Goal: Check status: Check status

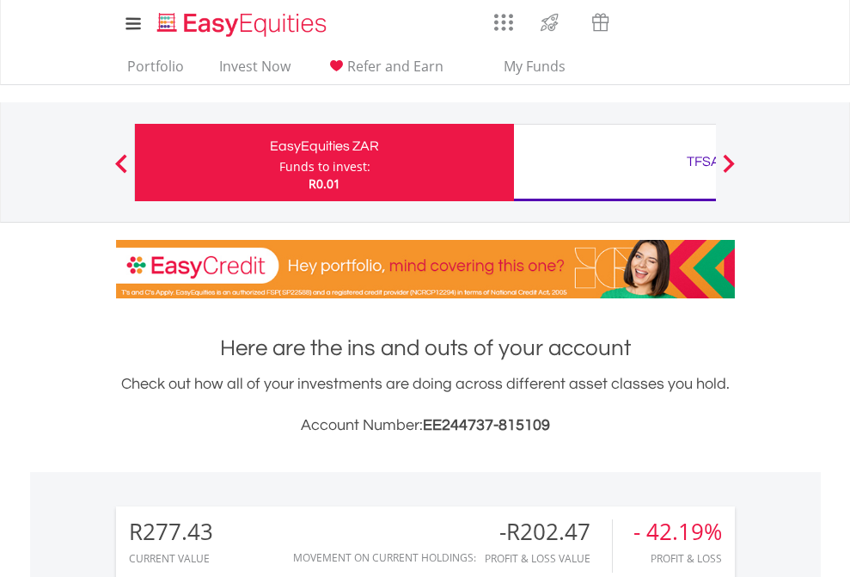
scroll to position [165, 270]
click at [279, 162] on div "Funds to invest:" at bounding box center [324, 166] width 91 height 17
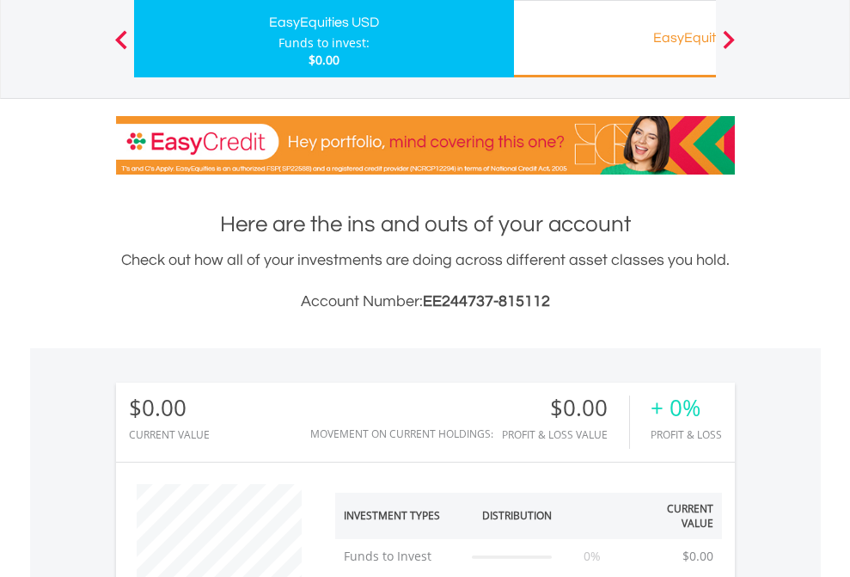
click at [615, 39] on div "EasyEquities RA" at bounding box center [703, 38] width 358 height 24
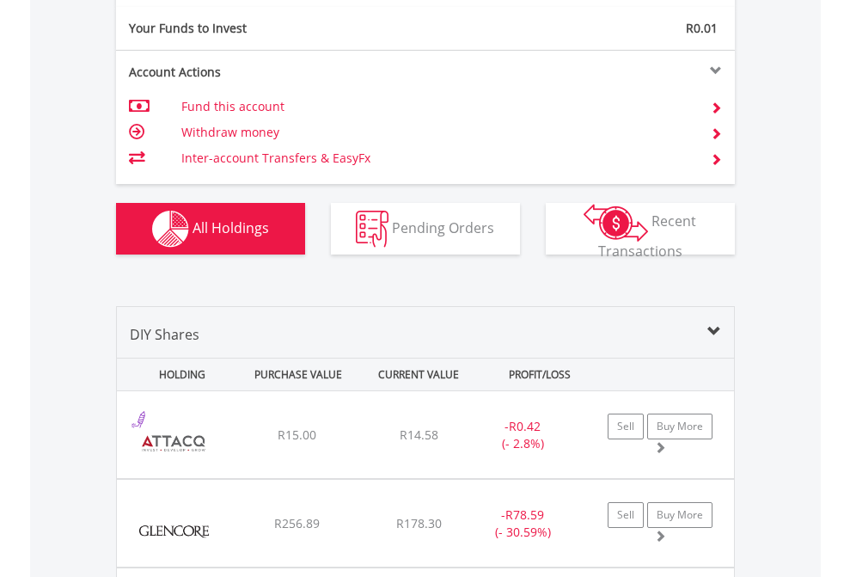
scroll to position [1912, 0]
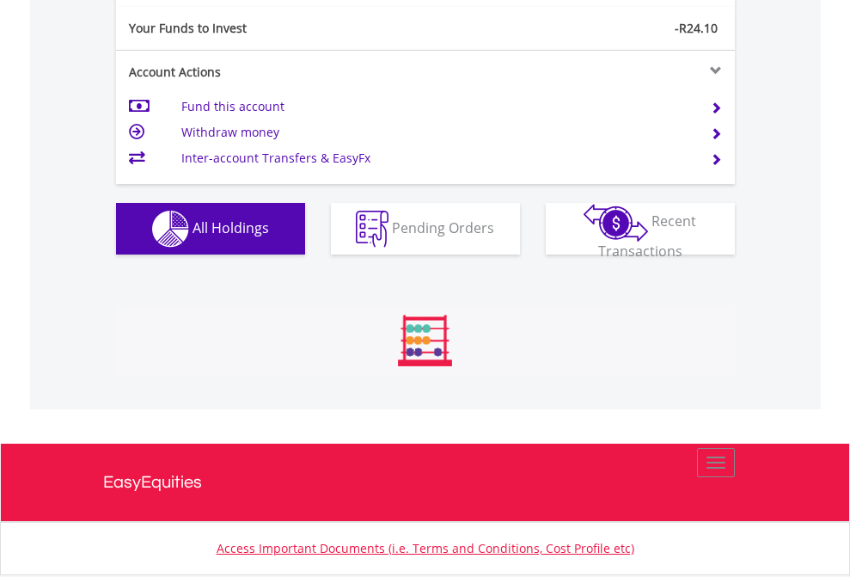
scroll to position [165, 270]
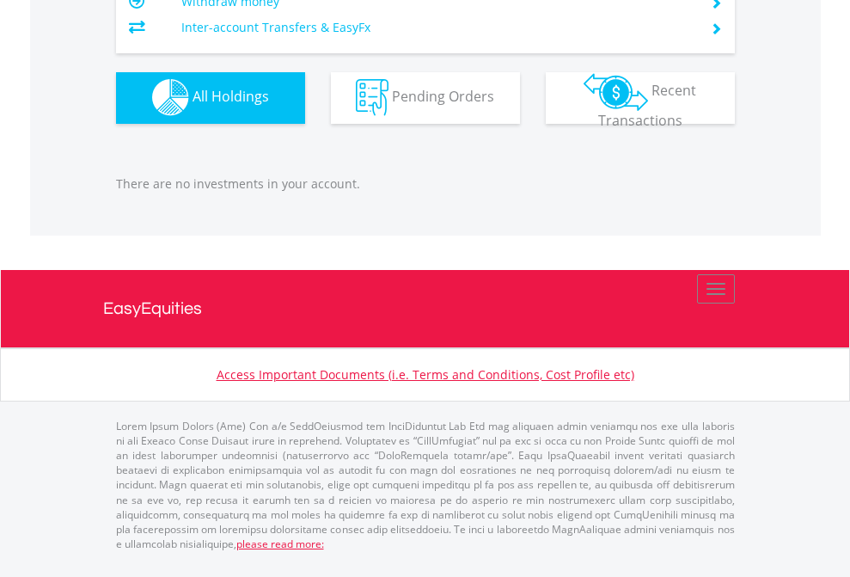
scroll to position [165, 270]
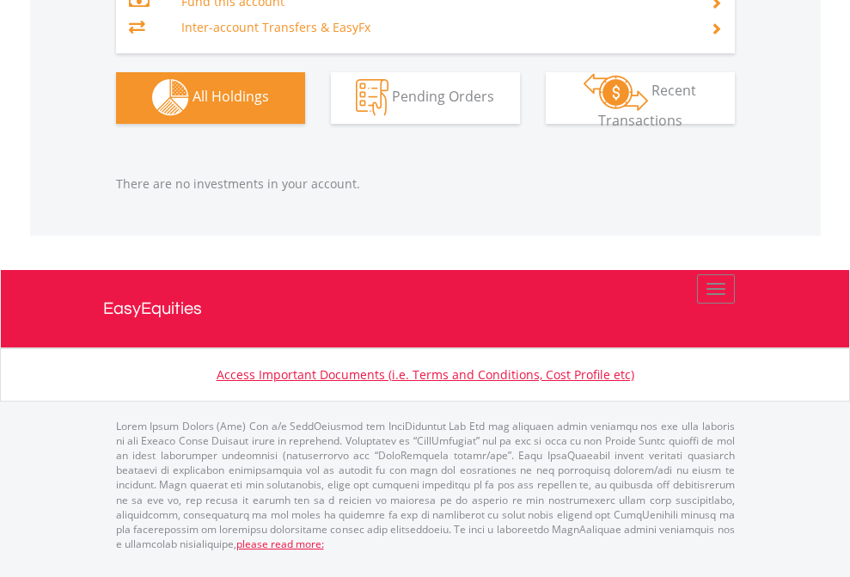
scroll to position [165, 270]
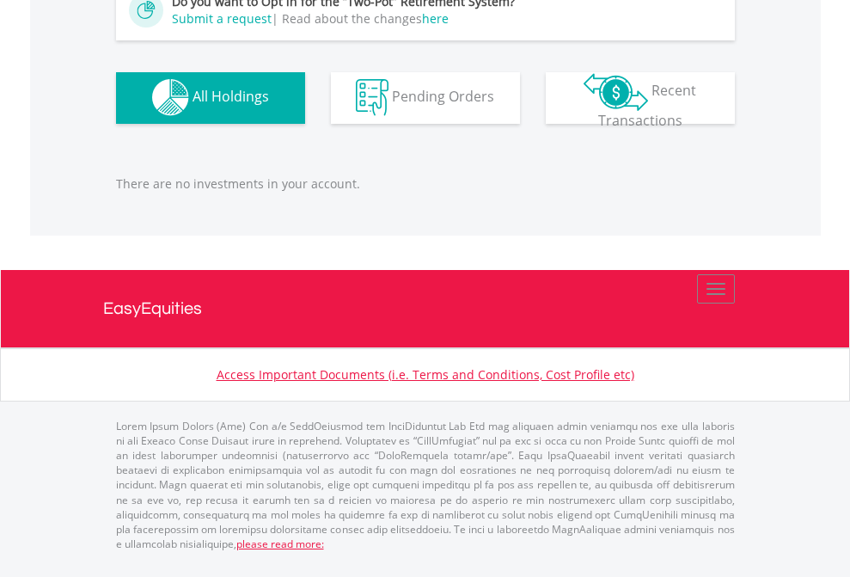
scroll to position [165, 270]
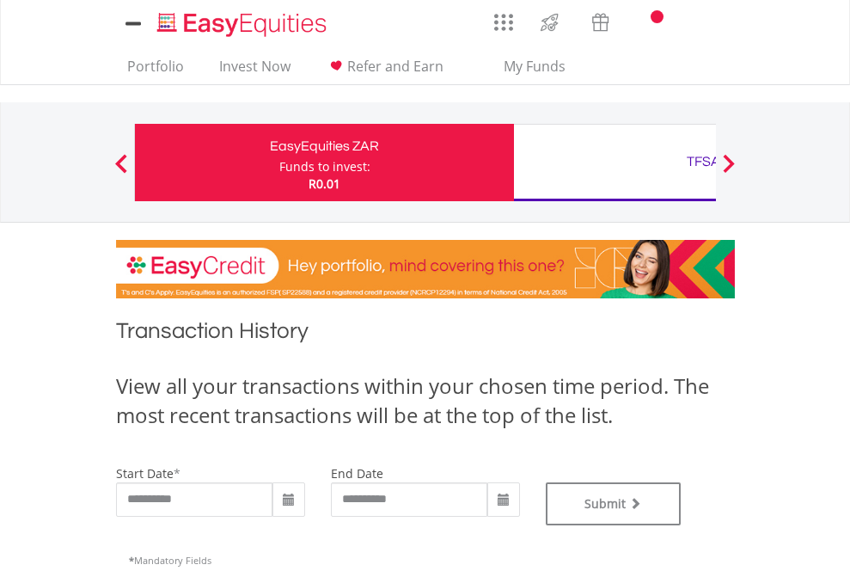
type input "**********"
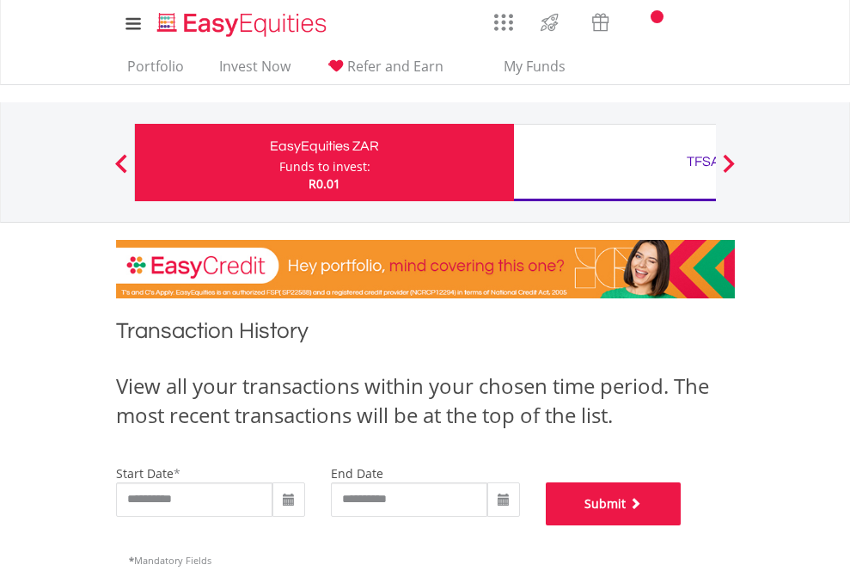
click at [682, 525] on button "Submit" at bounding box center [614, 503] width 136 height 43
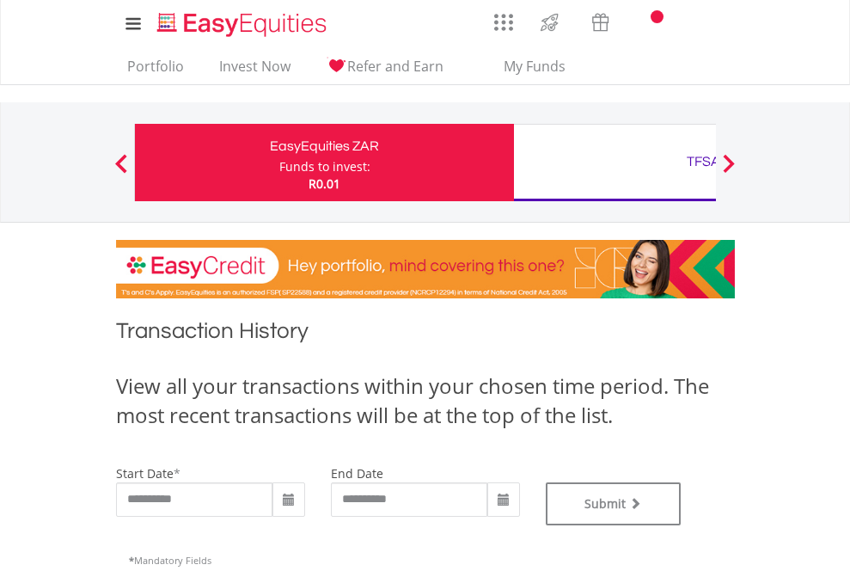
click at [615, 162] on div "TFSA" at bounding box center [703, 162] width 358 height 24
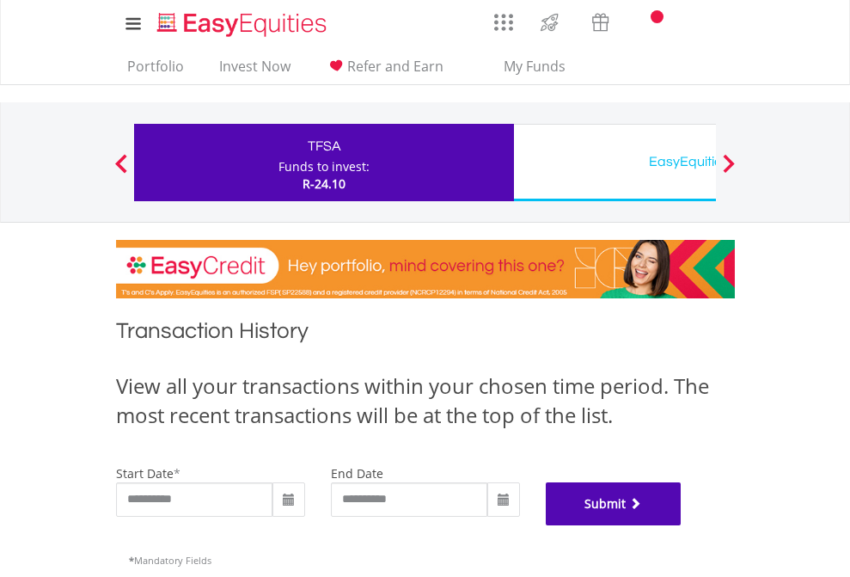
click at [682, 525] on button "Submit" at bounding box center [614, 503] width 136 height 43
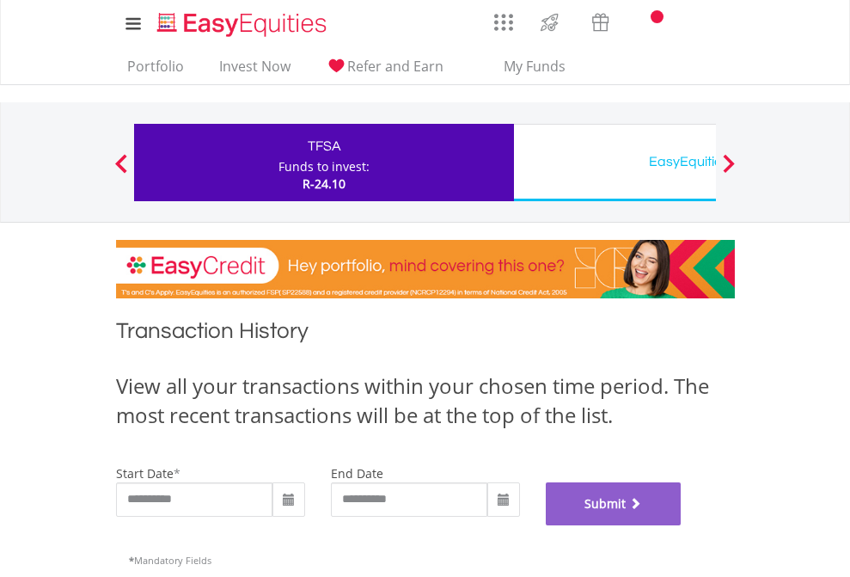
scroll to position [697, 0]
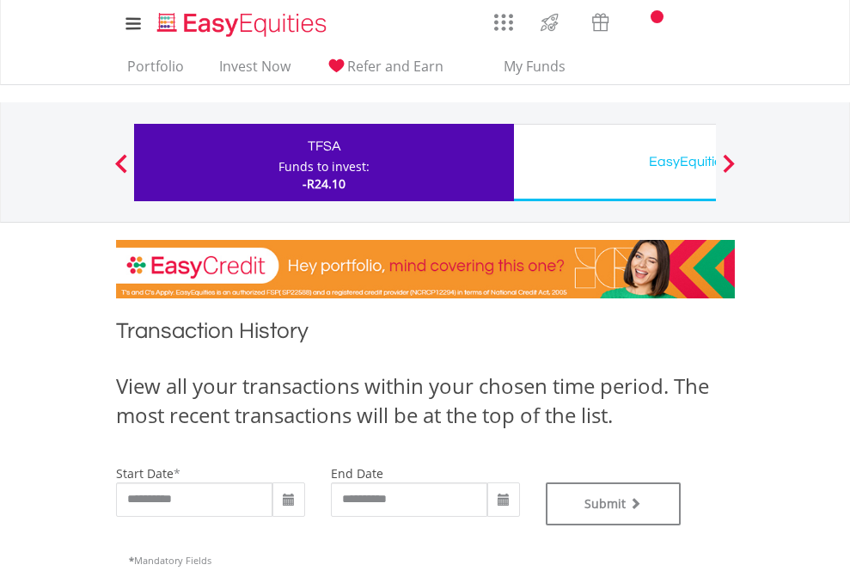
click at [615, 162] on div "EasyEquities USD" at bounding box center [703, 162] width 358 height 24
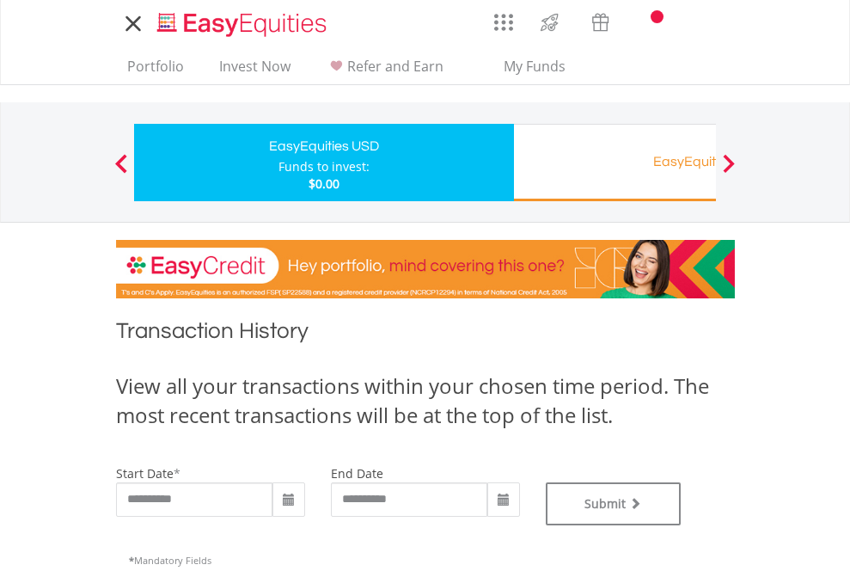
type input "**********"
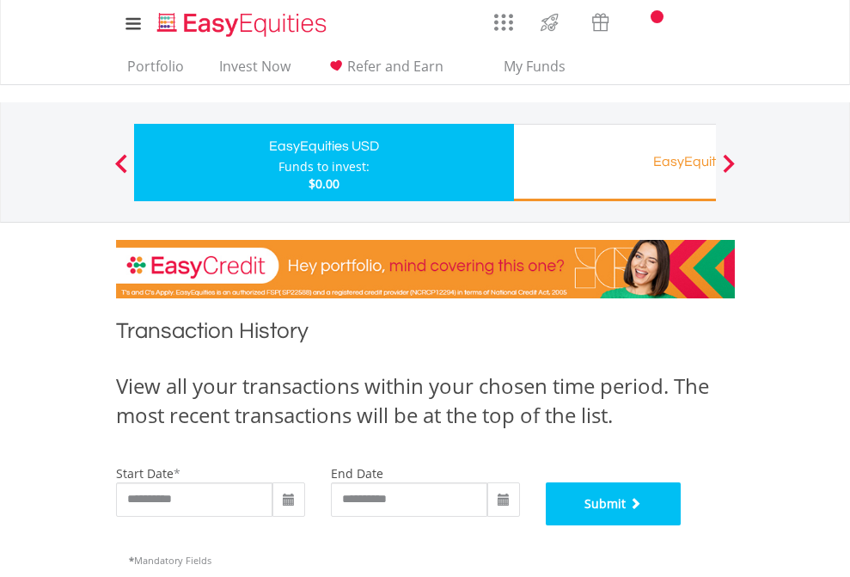
click at [682, 525] on button "Submit" at bounding box center [614, 503] width 136 height 43
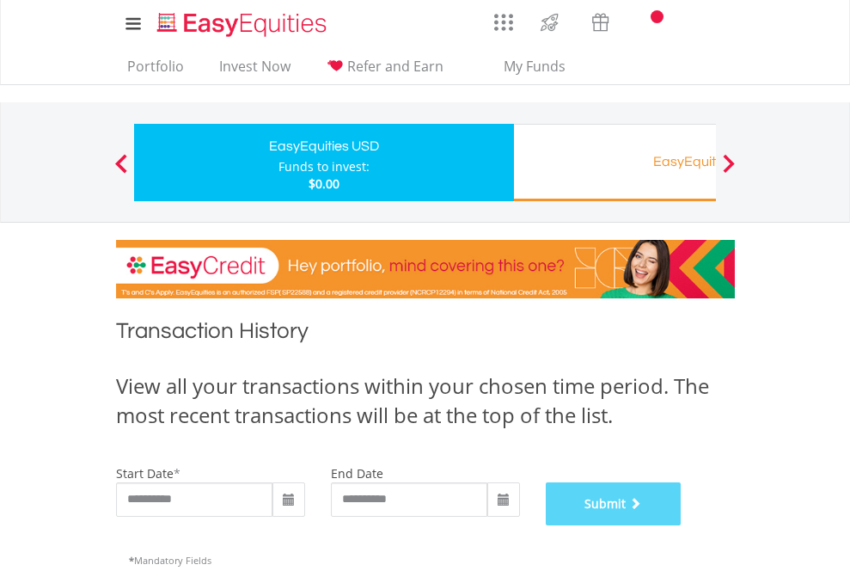
scroll to position [697, 0]
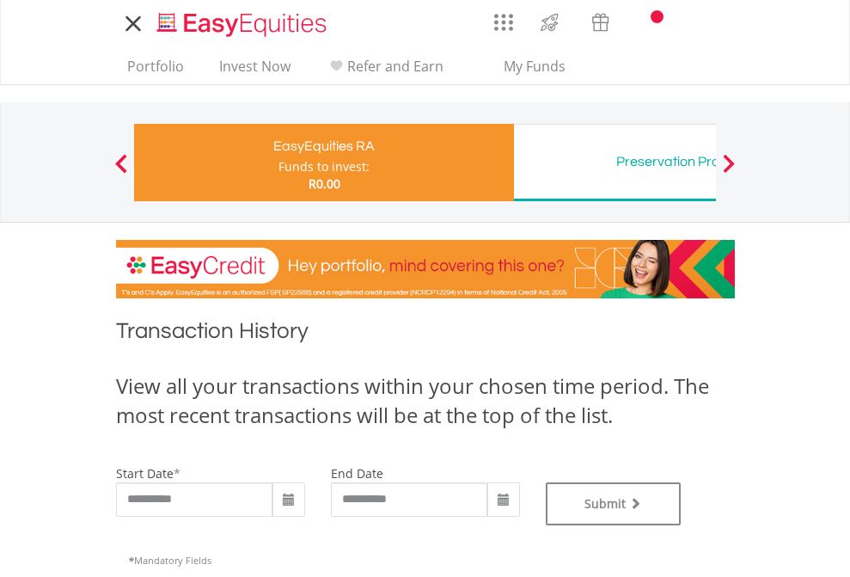
type input "**********"
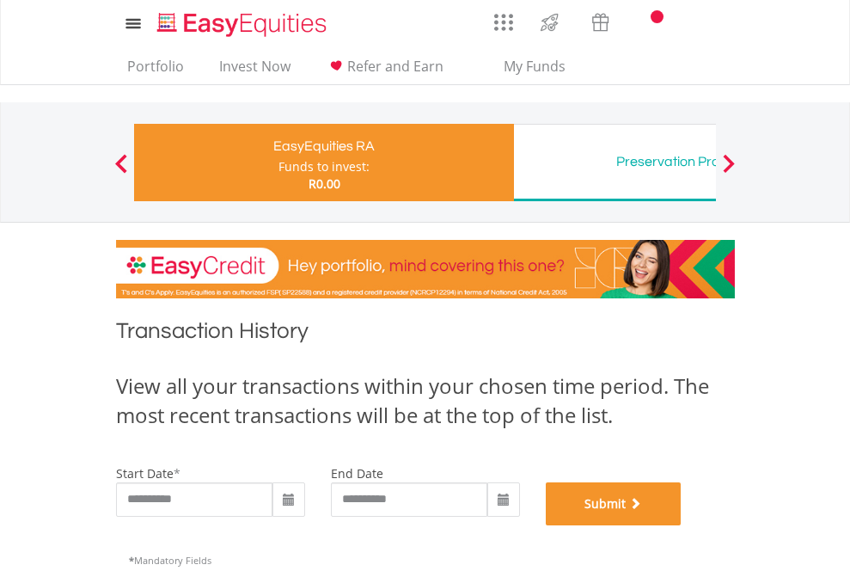
click at [682, 525] on button "Submit" at bounding box center [614, 503] width 136 height 43
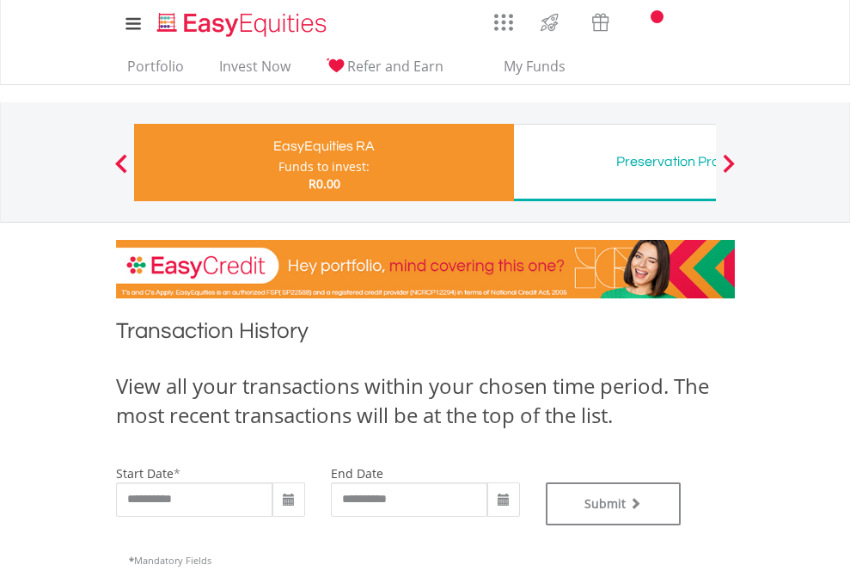
click at [615, 162] on div "Preservation Provident Fund" at bounding box center [703, 162] width 358 height 24
type input "**********"
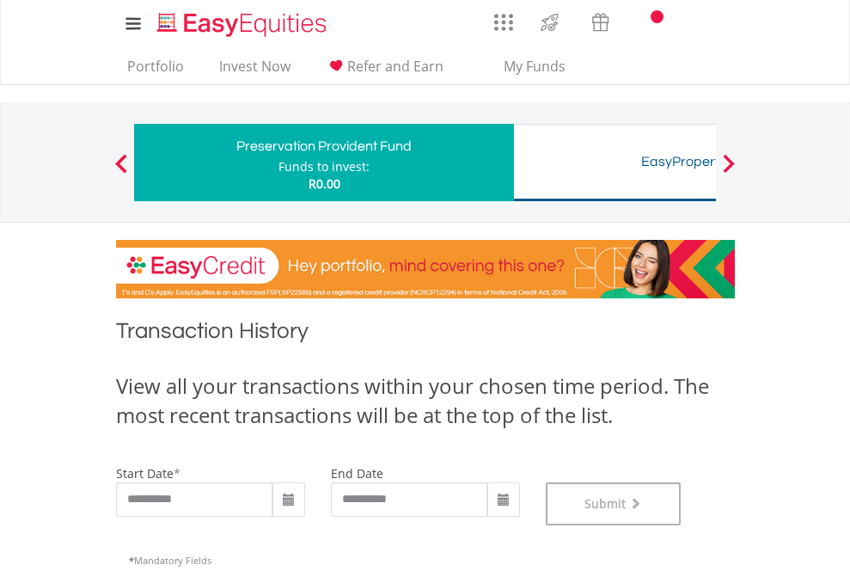
scroll to position [697, 0]
